Goal: Transaction & Acquisition: Book appointment/travel/reservation

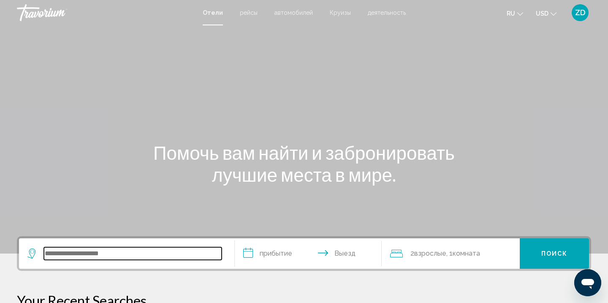
click at [52, 255] on input "Search widget" at bounding box center [133, 253] width 178 height 13
click at [72, 251] on input "Search widget" at bounding box center [133, 253] width 178 height 13
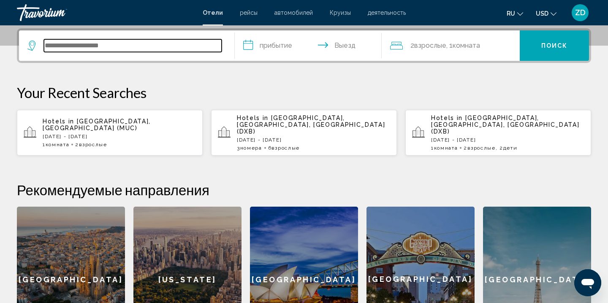
scroll to position [209, 0]
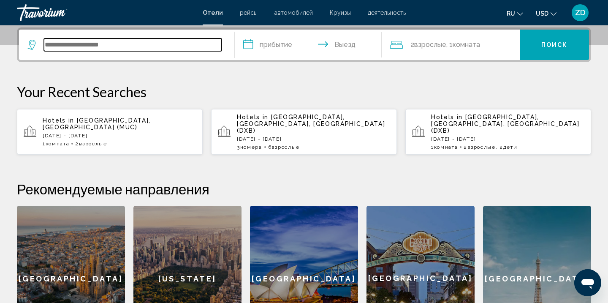
type input "*"
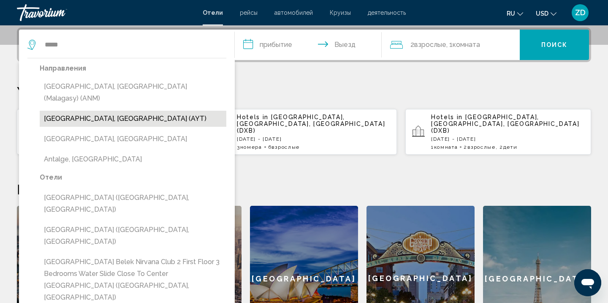
click at [84, 111] on button "[GEOGRAPHIC_DATA], [GEOGRAPHIC_DATA] (AYT)" at bounding box center [133, 119] width 187 height 16
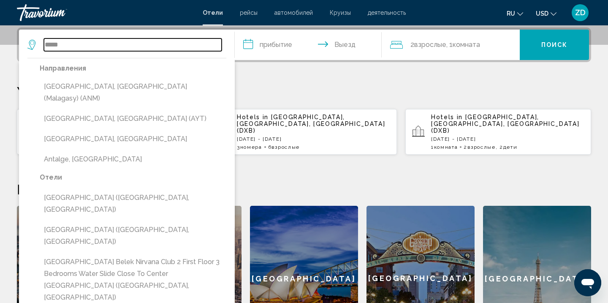
type input "**********"
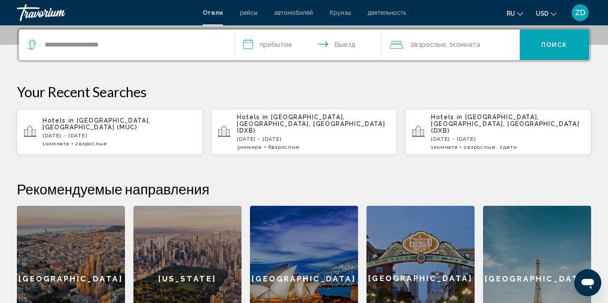
click at [248, 46] on input "**********" at bounding box center [310, 46] width 150 height 33
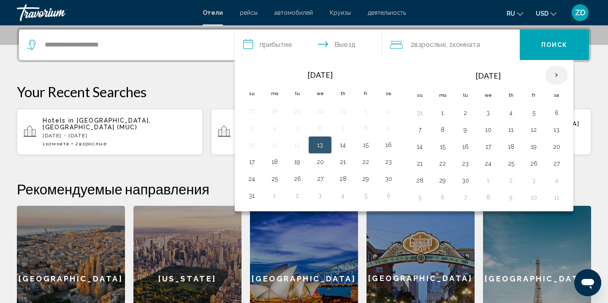
click at [559, 75] on th "Next month" at bounding box center [556, 75] width 23 height 19
click at [488, 165] on button "22" at bounding box center [489, 164] width 14 height 12
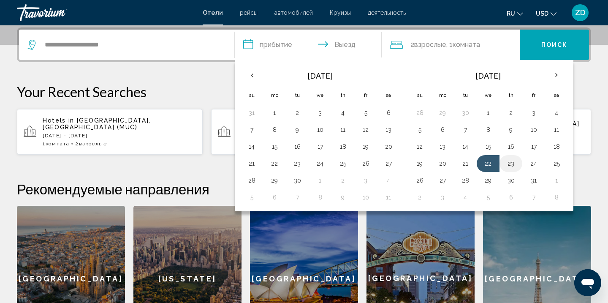
click at [514, 163] on button "23" at bounding box center [511, 164] width 14 height 12
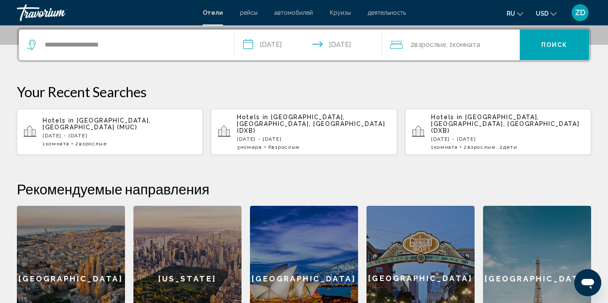
click at [268, 44] on input "**********" at bounding box center [310, 46] width 150 height 33
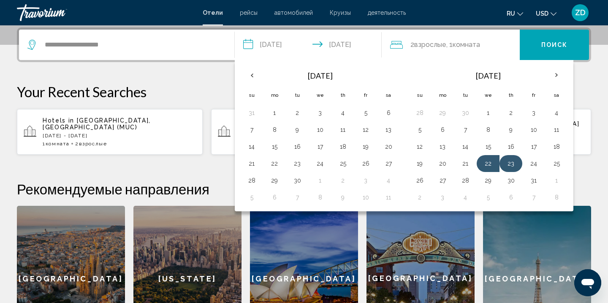
click at [514, 164] on button "23" at bounding box center [511, 164] width 14 height 12
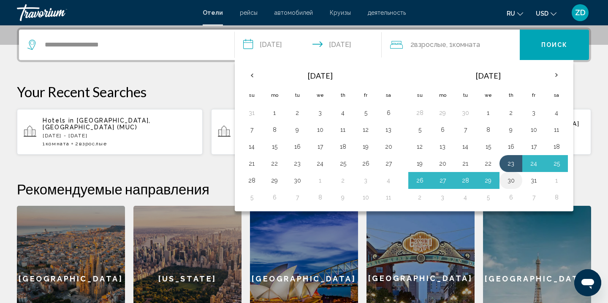
click at [512, 182] on button "30" at bounding box center [511, 180] width 14 height 12
type input "**********"
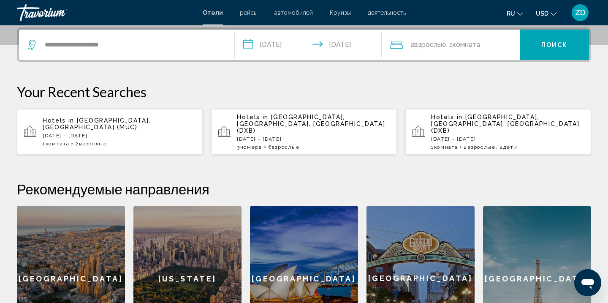
click at [458, 46] on span "Комната" at bounding box center [466, 45] width 27 height 8
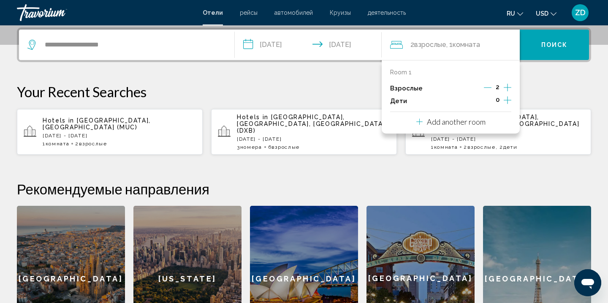
click at [508, 100] on icon "Increment children" at bounding box center [508, 100] width 8 height 8
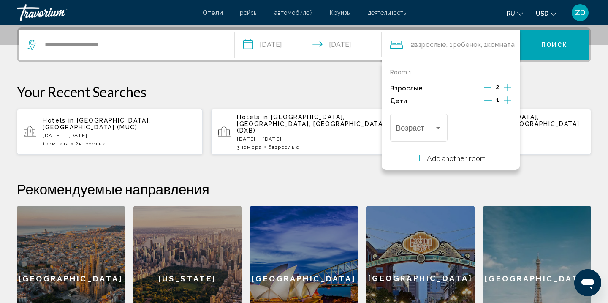
click at [508, 100] on icon "Increment children" at bounding box center [508, 100] width 8 height 8
click at [507, 101] on icon "Increment children" at bounding box center [508, 100] width 8 height 10
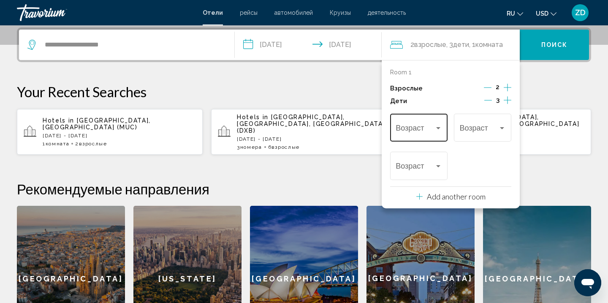
click at [438, 128] on div "Travelers: 2 adults, 3 children" at bounding box center [438, 128] width 4 height 2
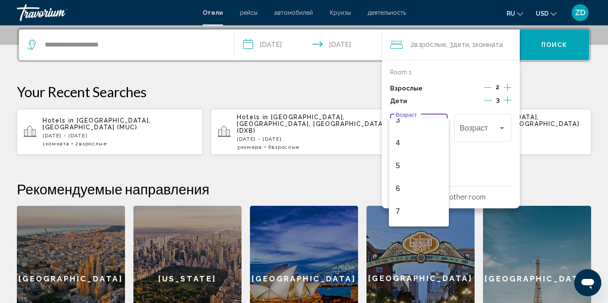
scroll to position [79, 0]
click at [397, 189] on span "6" at bounding box center [419, 187] width 46 height 23
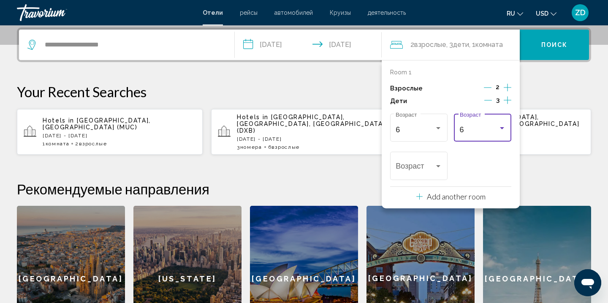
click at [503, 128] on div "Travelers: 2 adults, 3 children" at bounding box center [502, 128] width 4 height 2
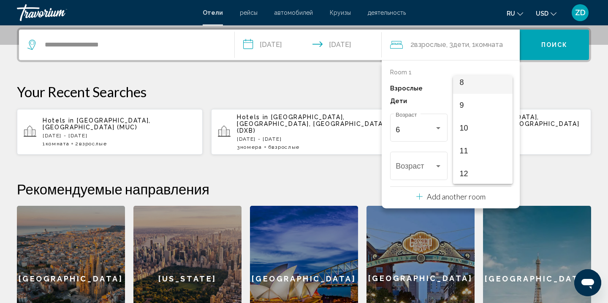
scroll to position [189, 0]
click at [466, 150] on span "11" at bounding box center [483, 149] width 46 height 23
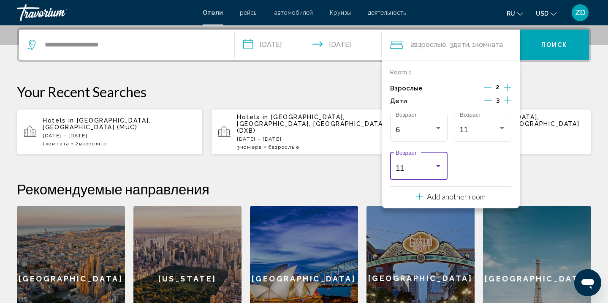
click at [440, 166] on div "Travelers: 2 adults, 3 children" at bounding box center [438, 166] width 4 height 2
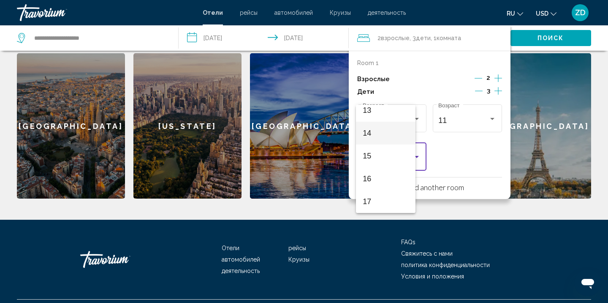
scroll to position [375, 0]
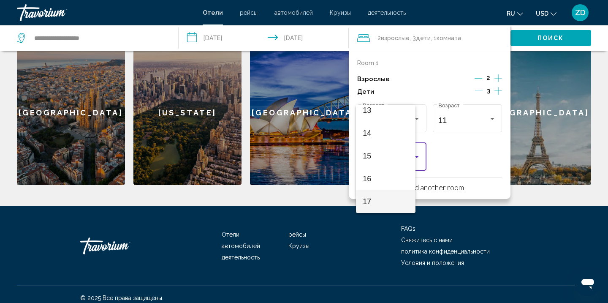
click at [366, 201] on span "17" at bounding box center [386, 201] width 46 height 23
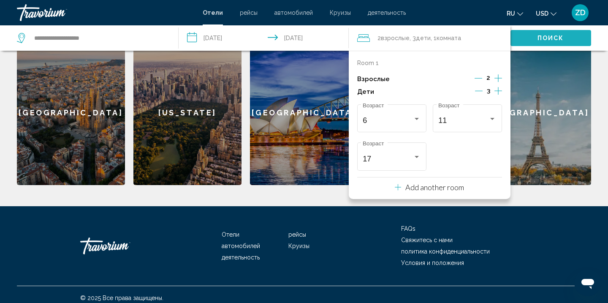
click at [552, 37] on span "Поиск" at bounding box center [551, 38] width 27 height 7
